Goal: Obtain resource: Download file/media

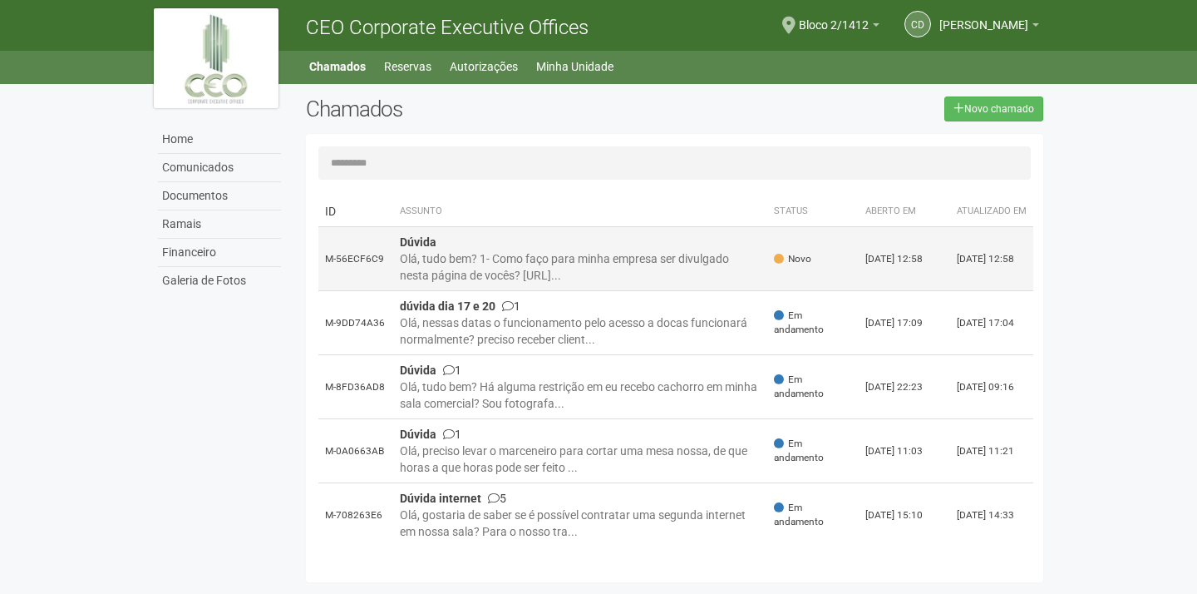
click at [617, 257] on td "Dúvida Olá, tudo bem? 1- Como faço para minha empresa ser divulgado nesta págin…" at bounding box center [580, 259] width 374 height 64
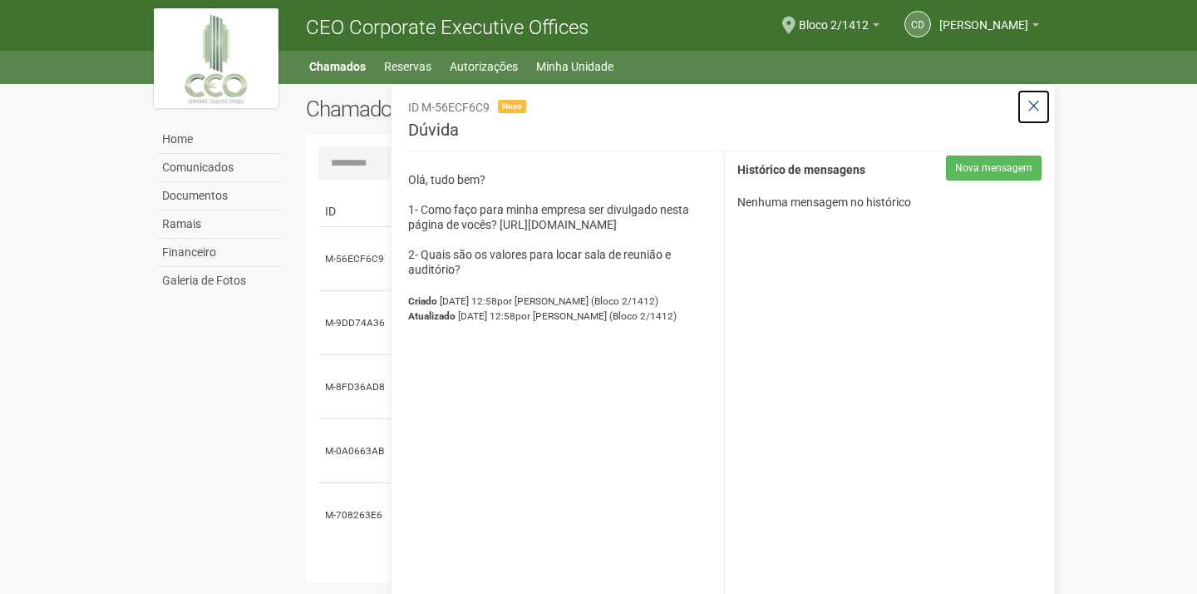
click at [1033, 110] on icon at bounding box center [1034, 106] width 12 height 17
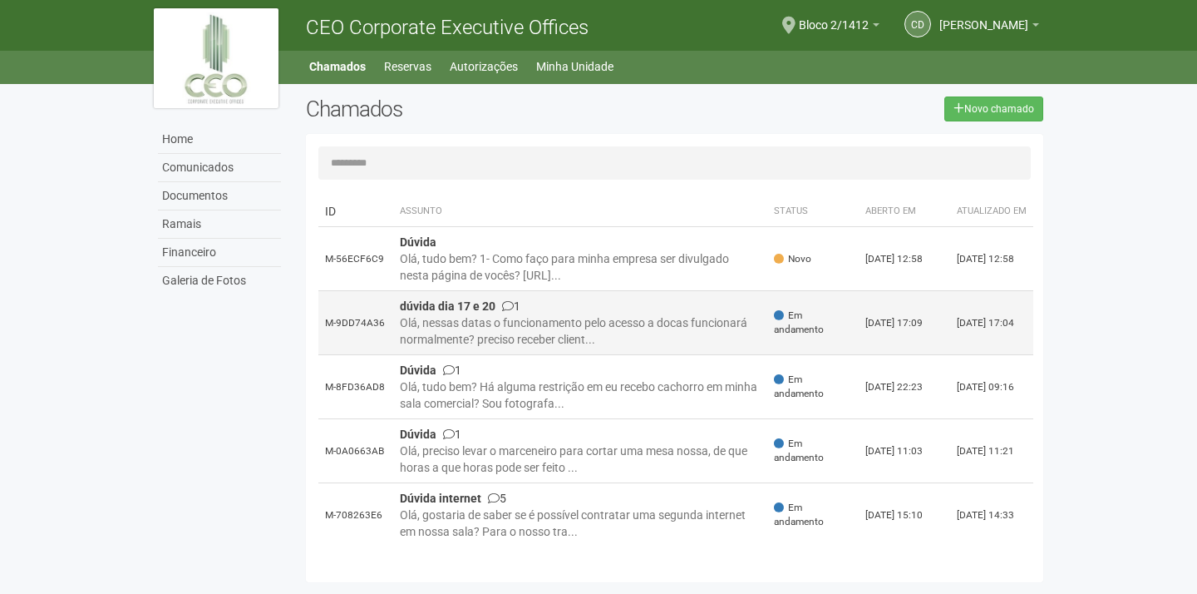
click at [624, 326] on div "Olá, nessas datas o funcionamento pelo acesso a docas funcionará normalmente? p…" at bounding box center [580, 330] width 361 height 33
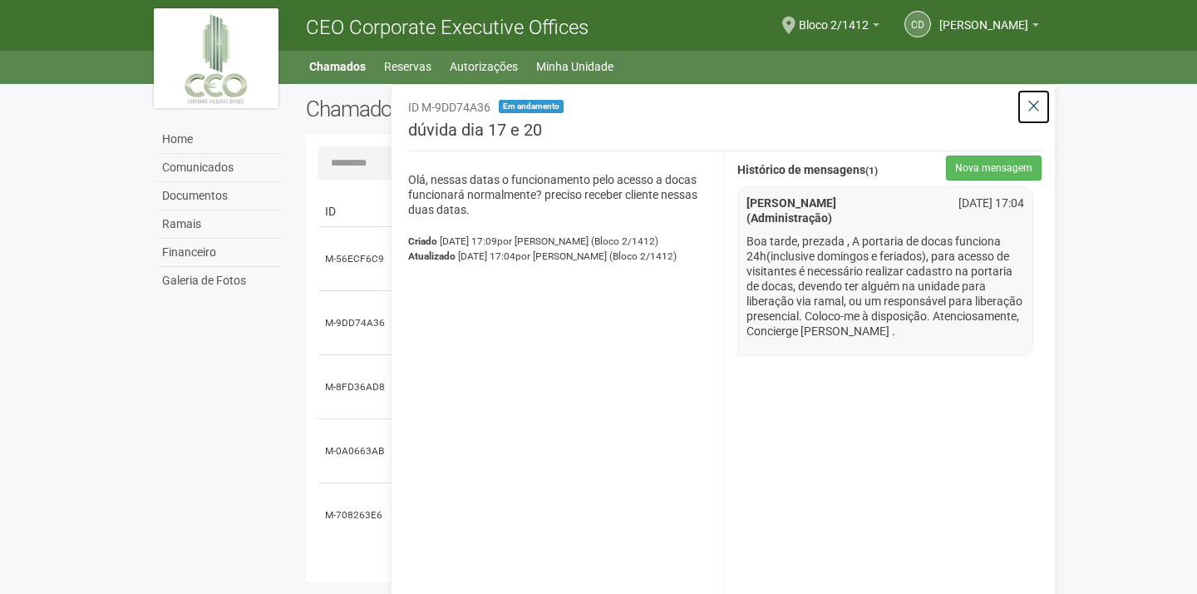
click at [1024, 111] on button at bounding box center [1034, 107] width 34 height 36
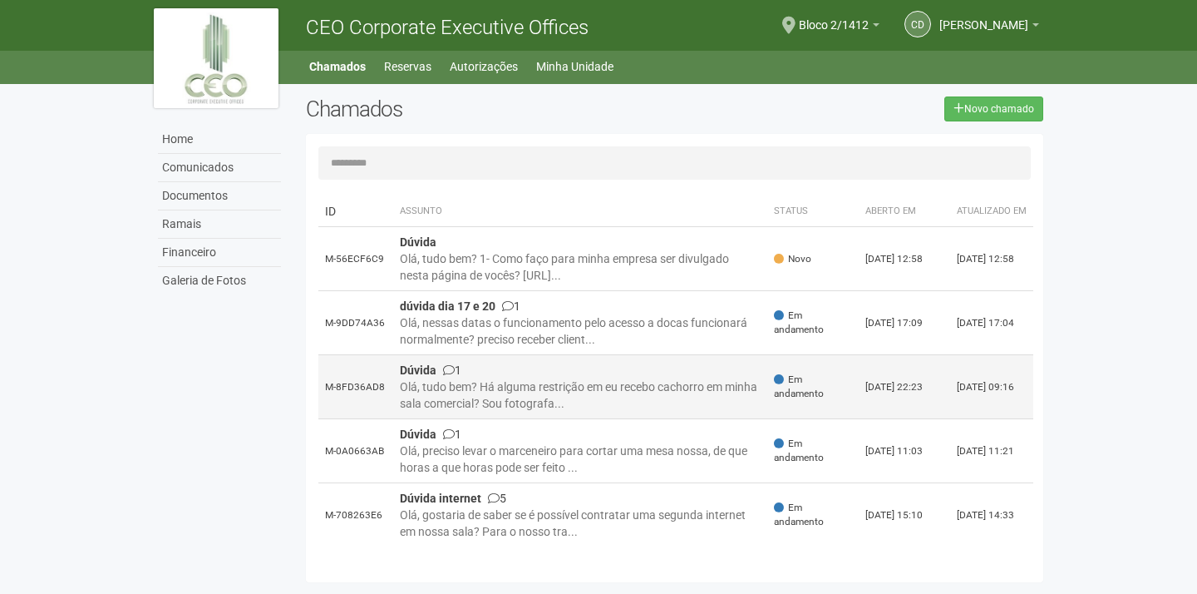
click at [513, 394] on div "Olá, tudo bem? Há alguma restrição em eu recebo cachorro em minha sala comercia…" at bounding box center [580, 394] width 361 height 33
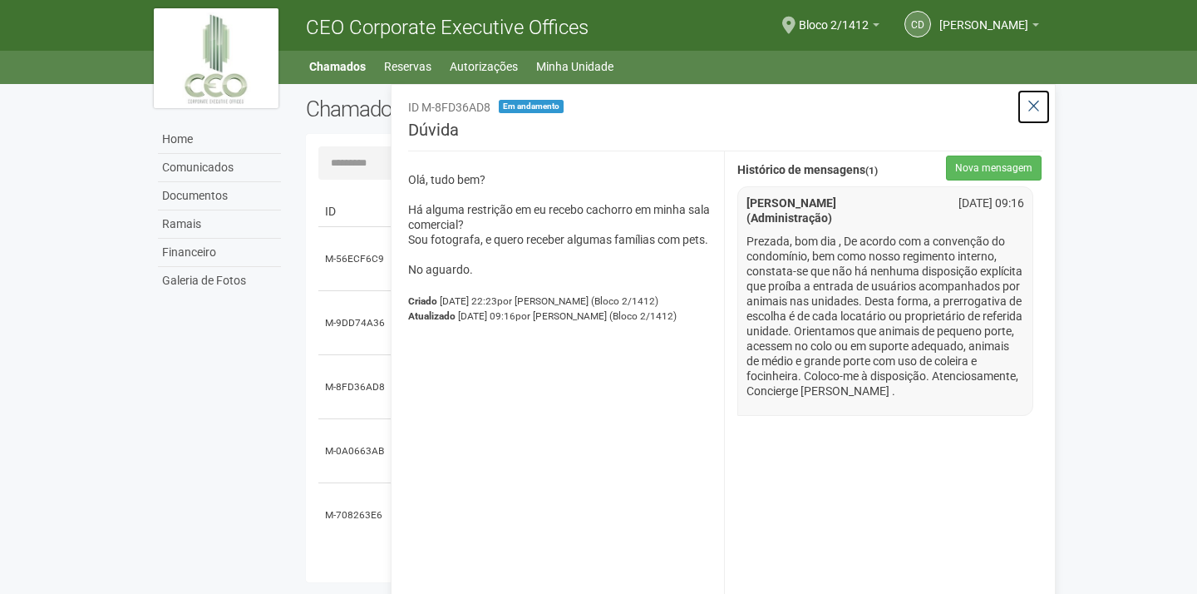
click at [1029, 113] on icon at bounding box center [1034, 106] width 12 height 17
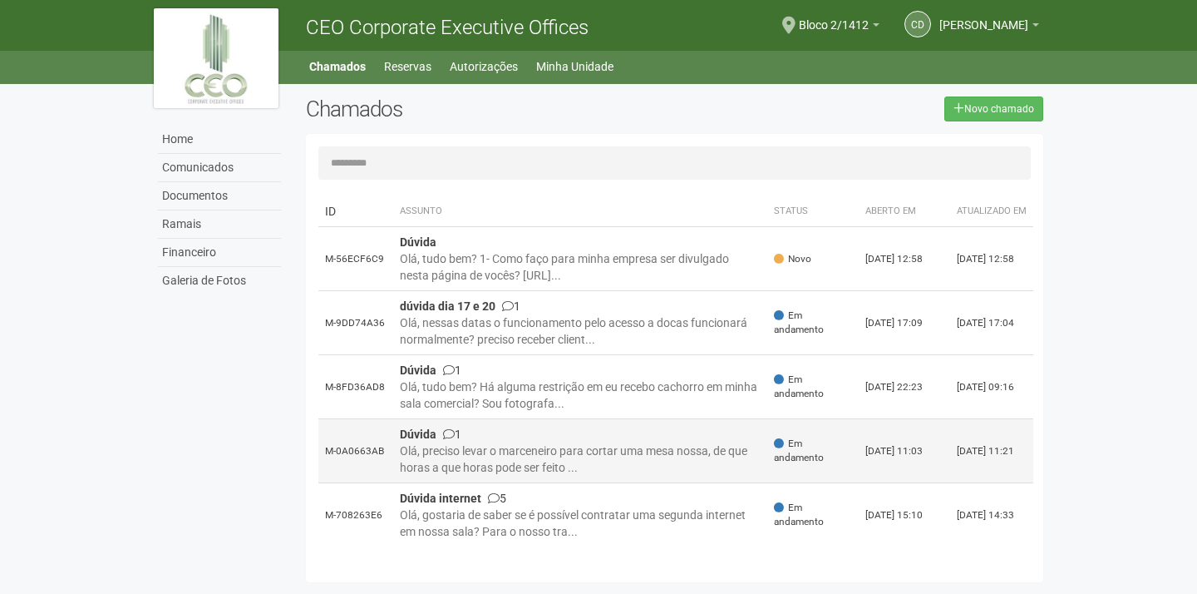
click at [515, 470] on div "Olá, preciso levar o marceneiro para cortar uma mesa nossa, de que horas a que …" at bounding box center [580, 458] width 361 height 33
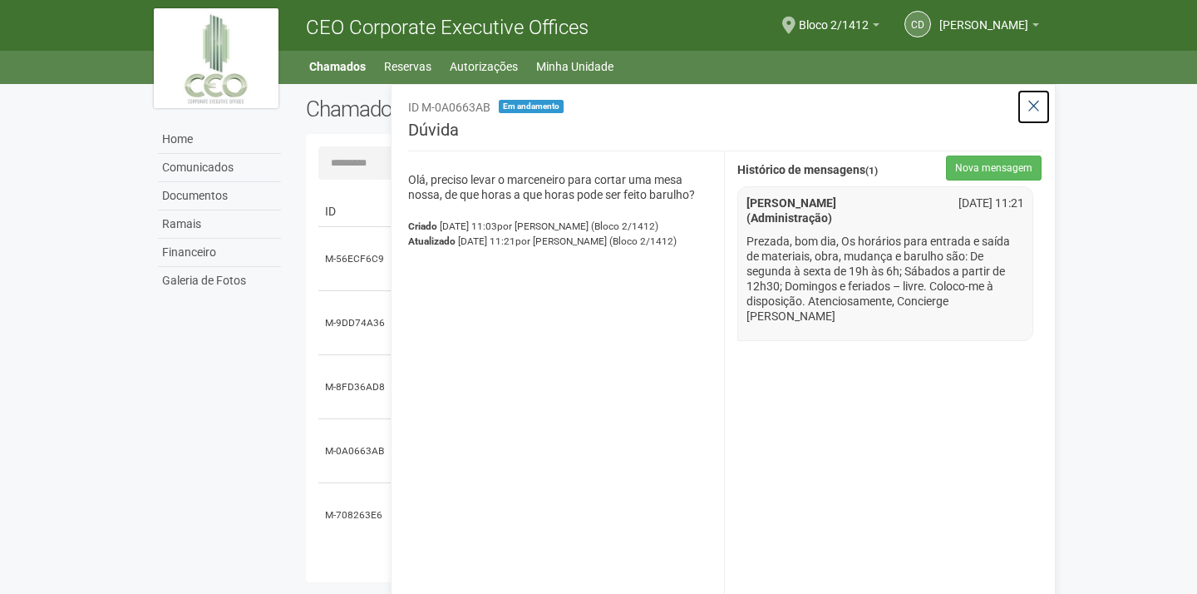
click at [1030, 109] on icon at bounding box center [1034, 106] width 12 height 17
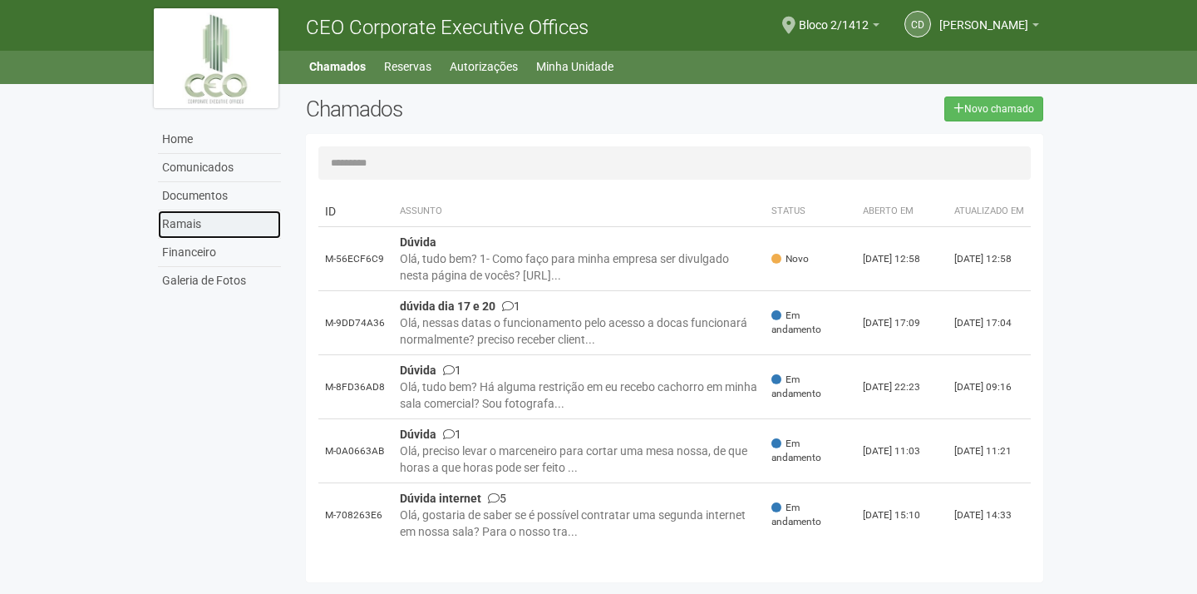
click at [195, 219] on link "Ramais" at bounding box center [219, 224] width 123 height 28
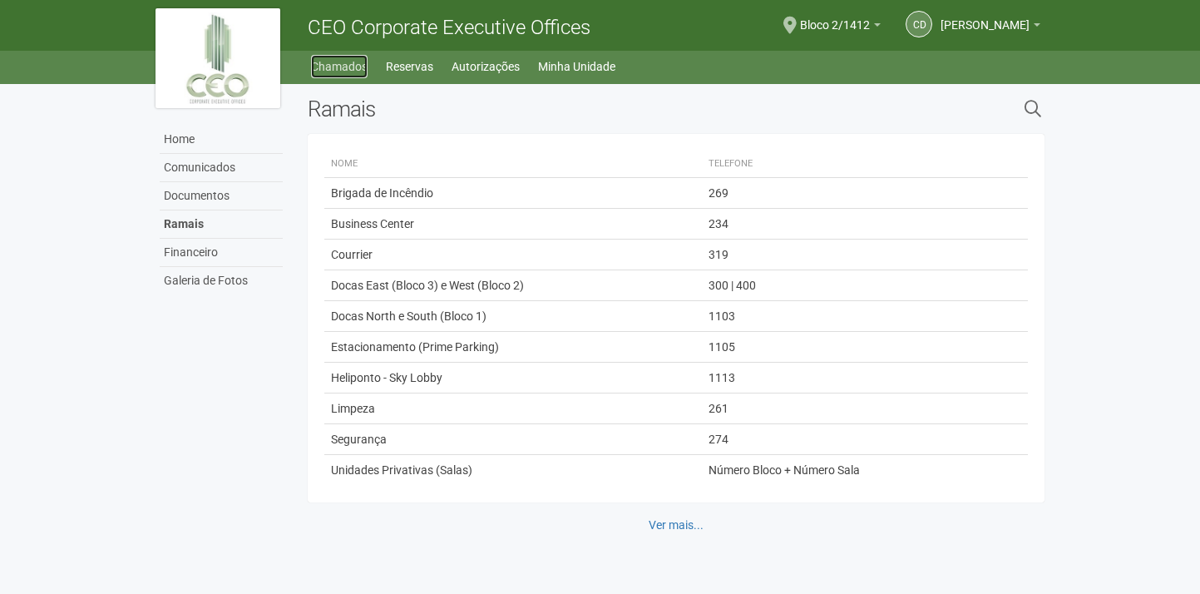
click at [359, 63] on link "Chamados" at bounding box center [339, 66] width 57 height 23
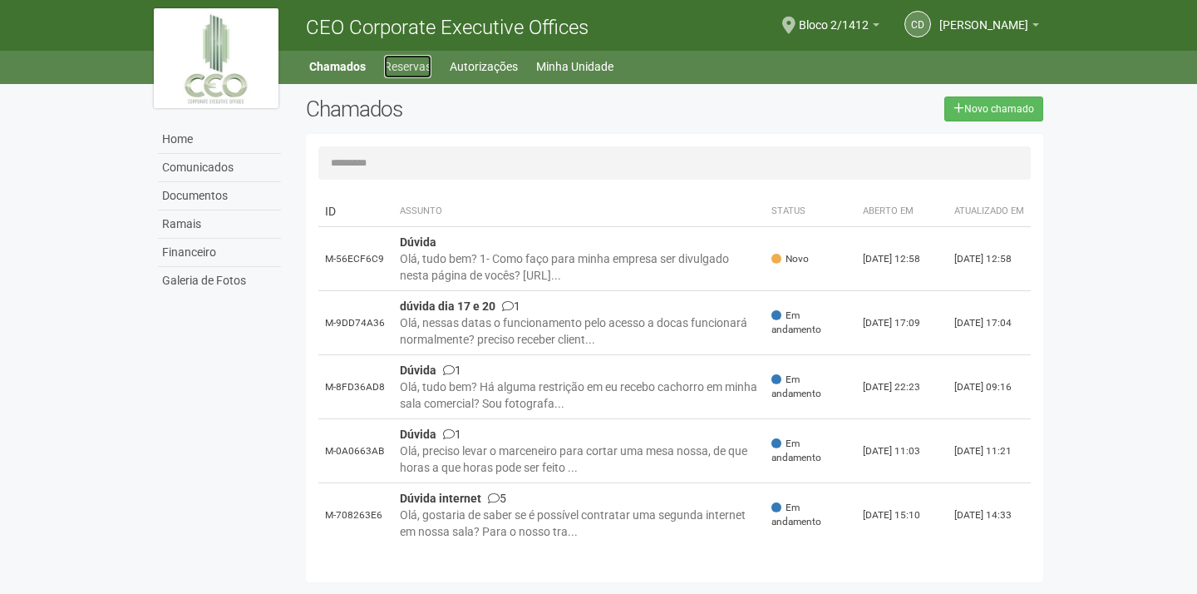
click at [428, 59] on link "Reservas" at bounding box center [407, 66] width 47 height 23
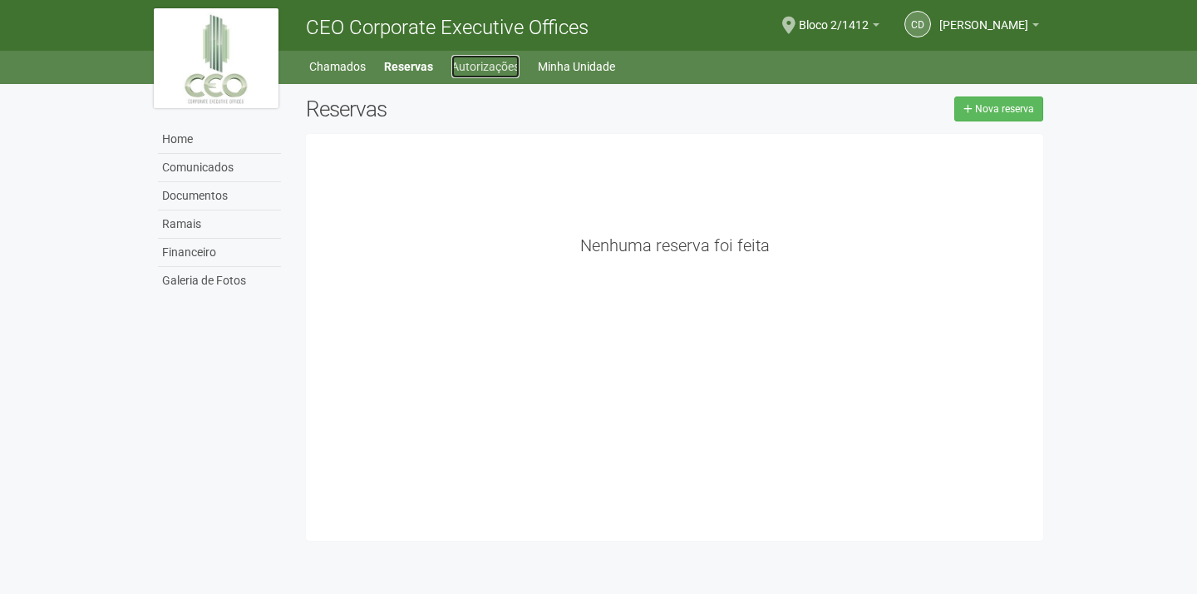
click at [465, 72] on link "Autorizações" at bounding box center [485, 66] width 68 height 23
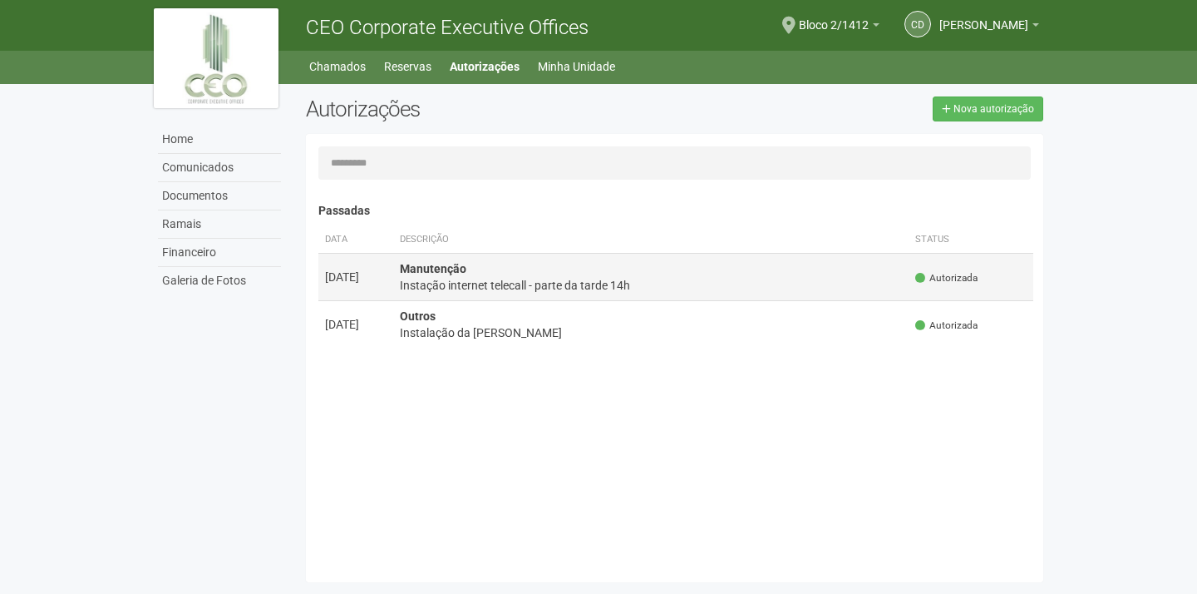
click at [456, 278] on div "Instação internet telecall - parte da tarde 14h" at bounding box center [651, 285] width 502 height 17
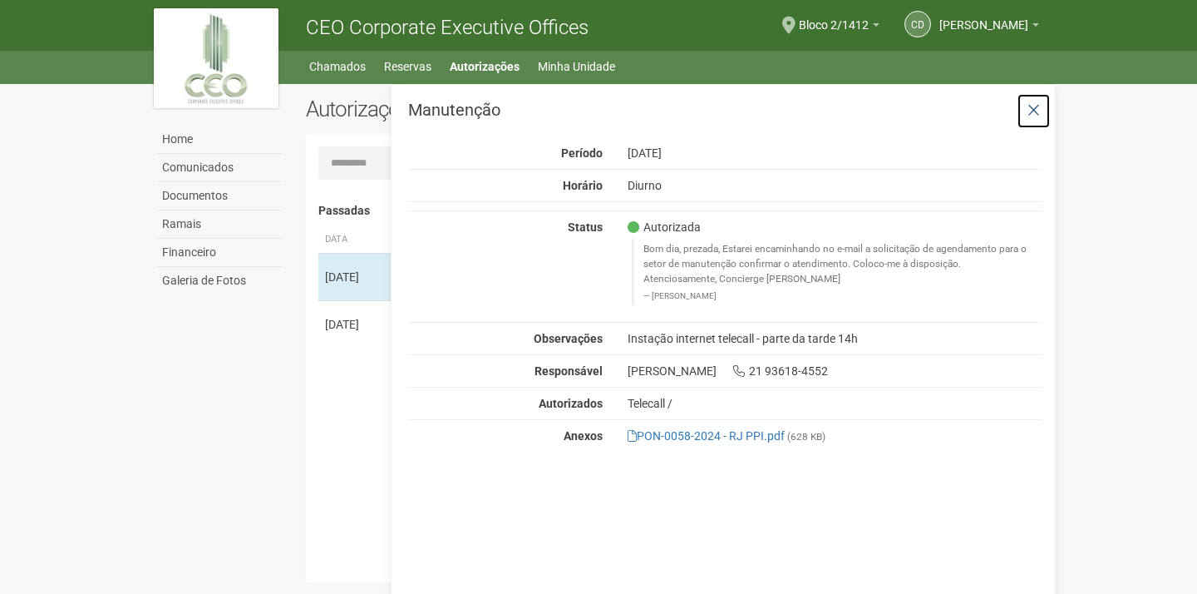
click at [1033, 112] on icon at bounding box center [1034, 110] width 12 height 17
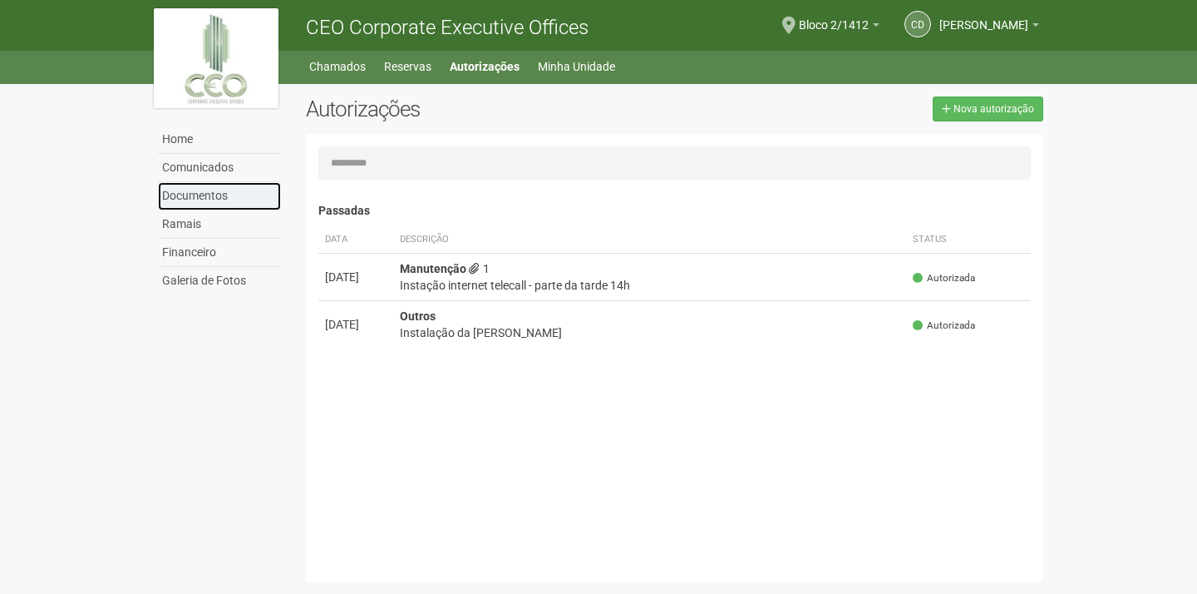
click at [185, 205] on link "Documentos" at bounding box center [219, 196] width 123 height 28
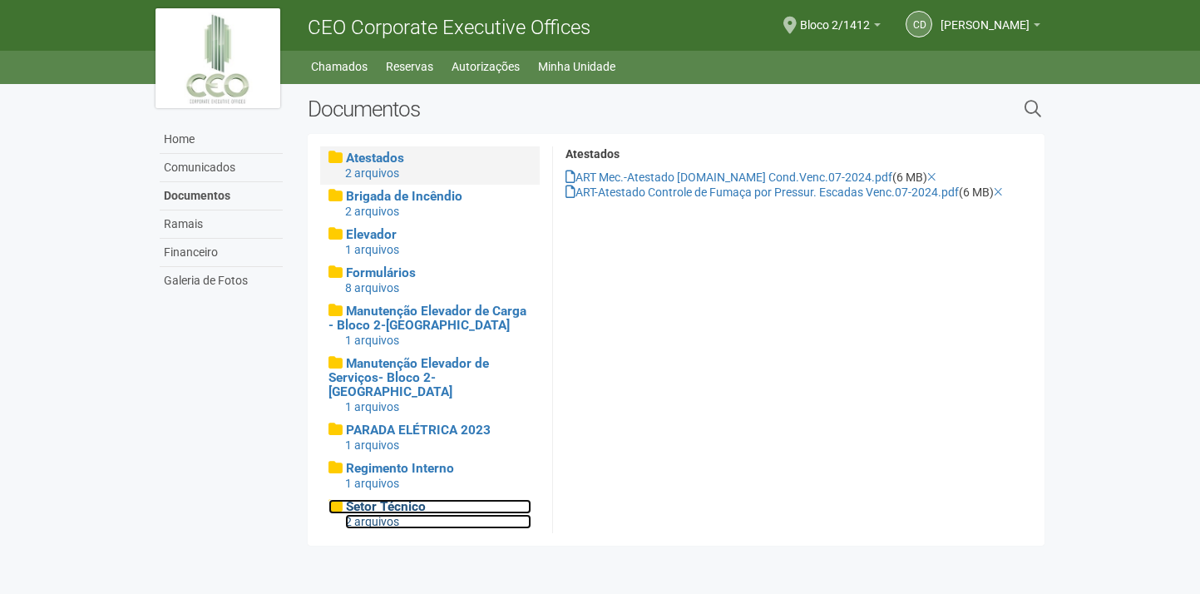
click at [392, 499] on span "Setor Técnico" at bounding box center [386, 506] width 80 height 15
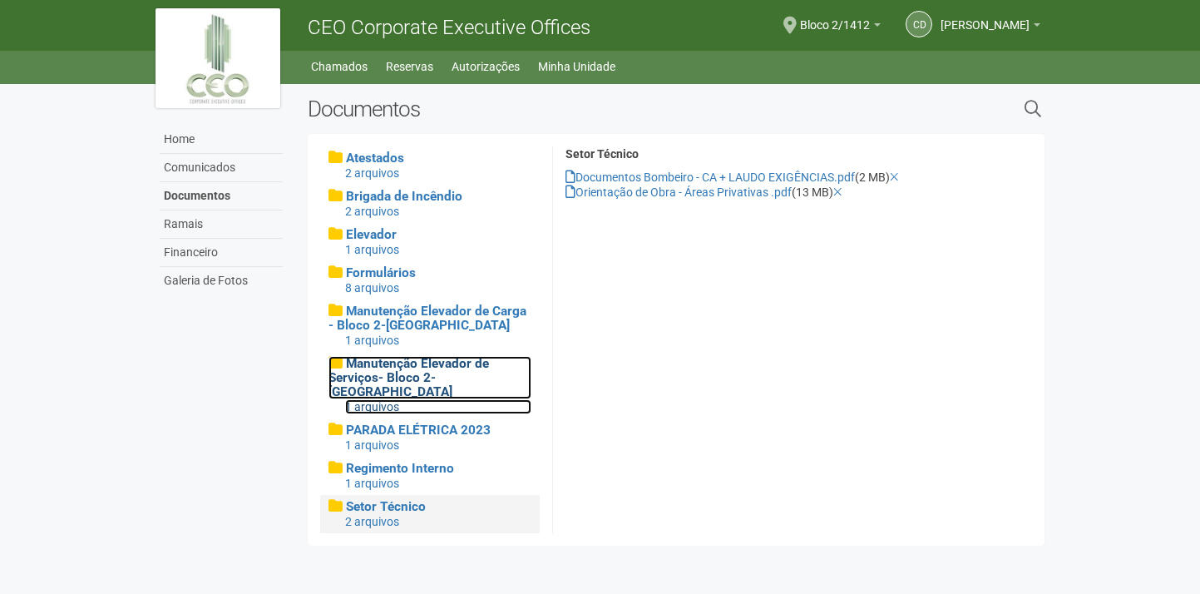
click at [422, 375] on span "Manutenção Elevador de Serviços- Bloco 2-[GEOGRAPHIC_DATA]" at bounding box center [408, 377] width 160 height 43
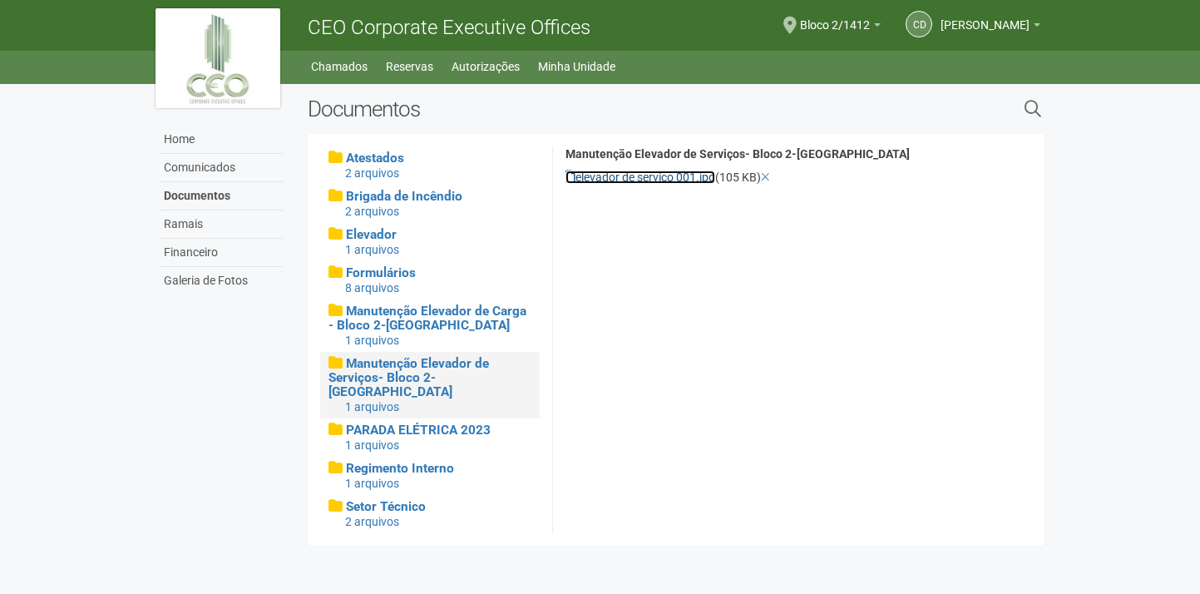
click at [667, 179] on link "elevador de serviço 001.jpg" at bounding box center [640, 176] width 150 height 13
